Goal: Task Accomplishment & Management: Complete application form

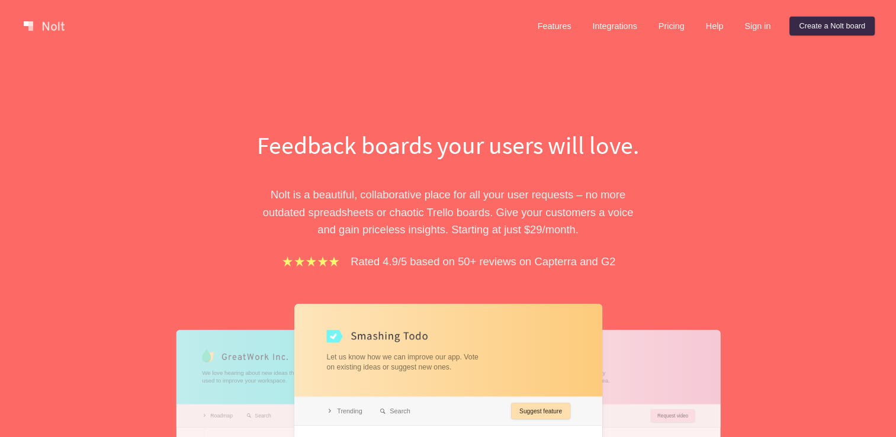
click at [815, 26] on link "Create a Nolt board" at bounding box center [831, 26] width 85 height 19
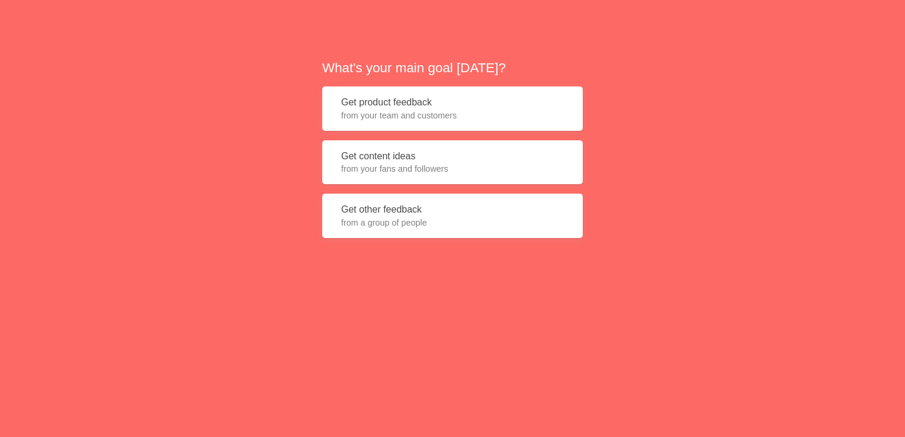
click at [382, 102] on button "Get product feedback from your team and customers" at bounding box center [452, 108] width 260 height 44
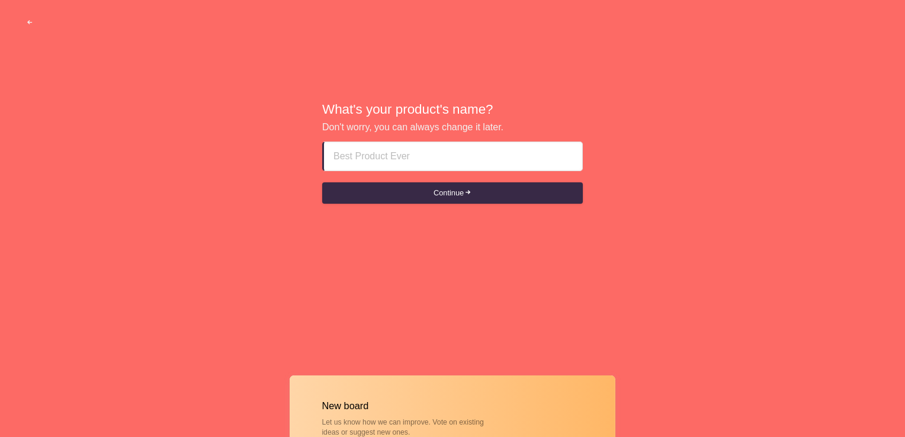
type input "ㄹ"
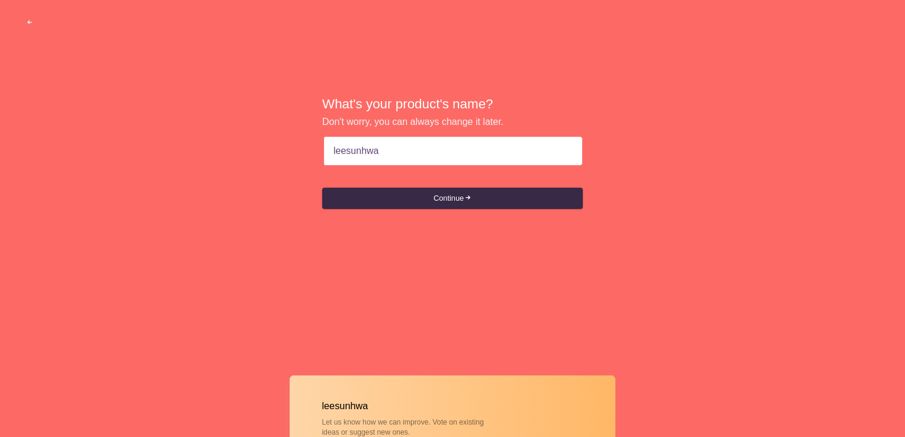
type input "leesunhwa"
click at [322, 188] on button "Continue" at bounding box center [452, 198] width 260 height 21
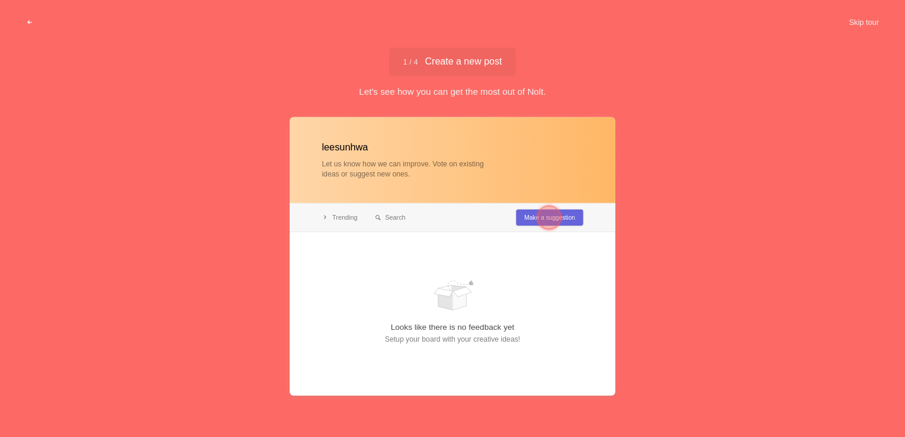
click at [459, 314] on div at bounding box center [452, 256] width 326 height 278
click at [852, 21] on button "Skip tour" at bounding box center [863, 22] width 59 height 21
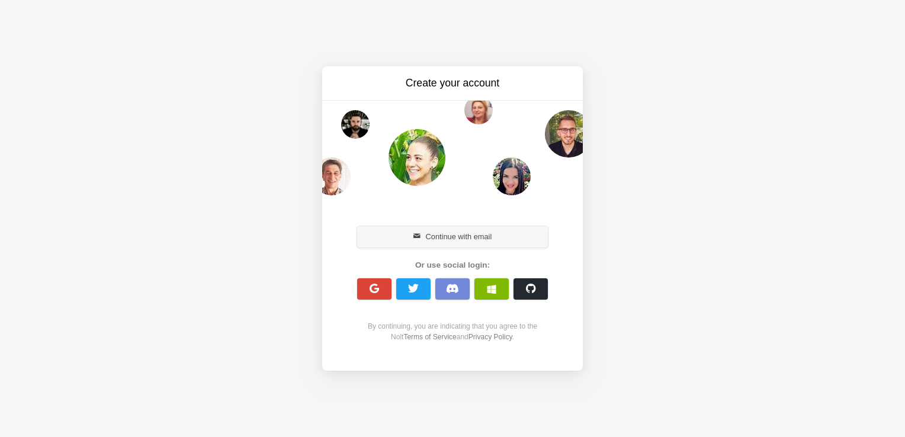
click at [458, 233] on button "Continue with email" at bounding box center [452, 236] width 191 height 21
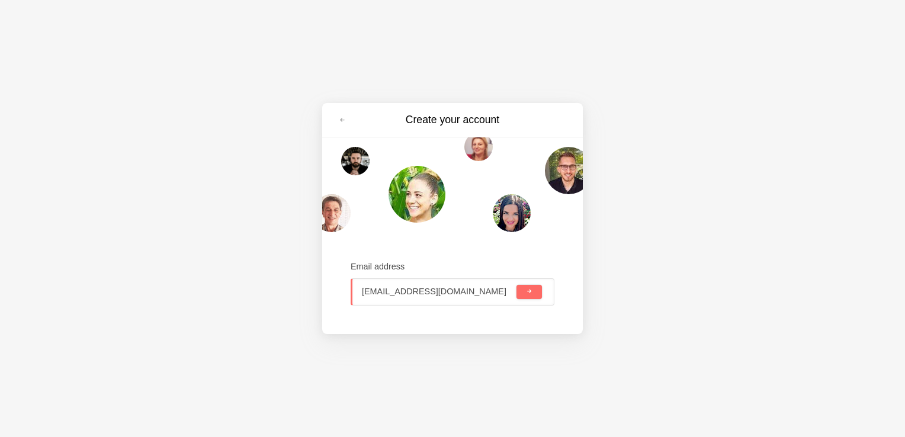
type input "[EMAIL_ADDRESS][DOMAIN_NAME]"
click at [516, 285] on button "submit" at bounding box center [528, 292] width 25 height 14
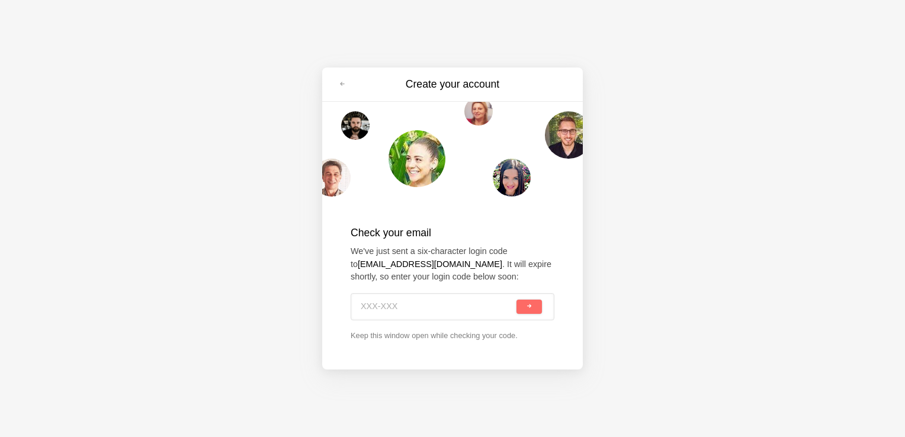
click at [390, 307] on input at bounding box center [437, 307] width 153 height 26
click at [425, 318] on input at bounding box center [437, 307] width 153 height 26
type input "d  -"
type input "DH0-U48"
click at [516, 300] on button "submit" at bounding box center [528, 307] width 25 height 14
